Goal: Information Seeking & Learning: Find specific fact

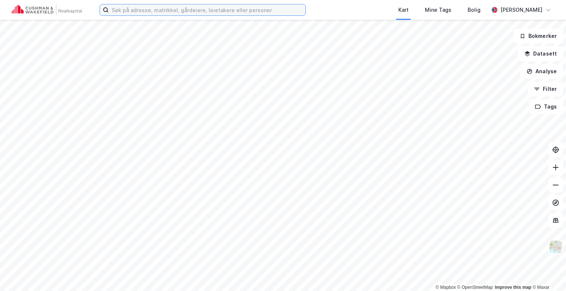
click at [152, 13] on input at bounding box center [207, 9] width 197 height 11
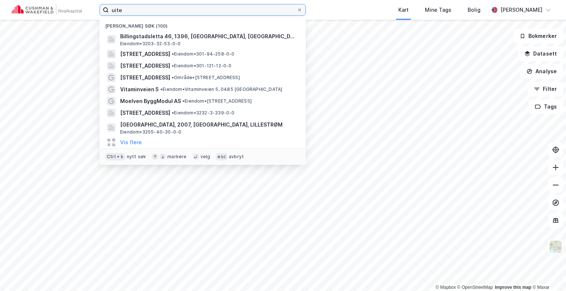
type input "uited"
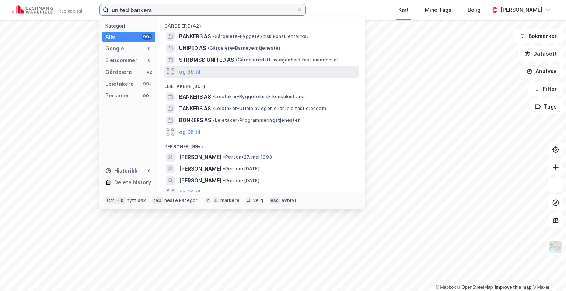
type input "united bankers"
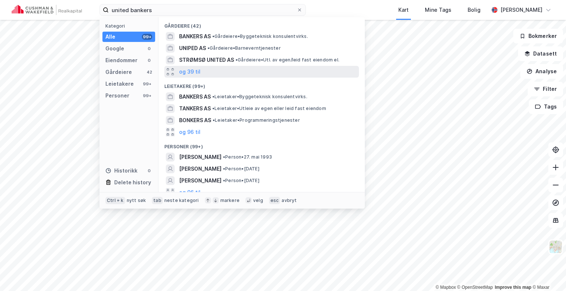
click at [200, 75] on div "og 39 til" at bounding box center [261, 72] width 195 height 12
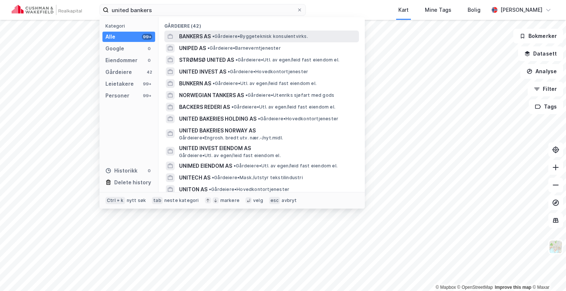
click at [187, 34] on span "BANKERS AS" at bounding box center [195, 36] width 32 height 9
